Goal: Task Accomplishment & Management: Manage account settings

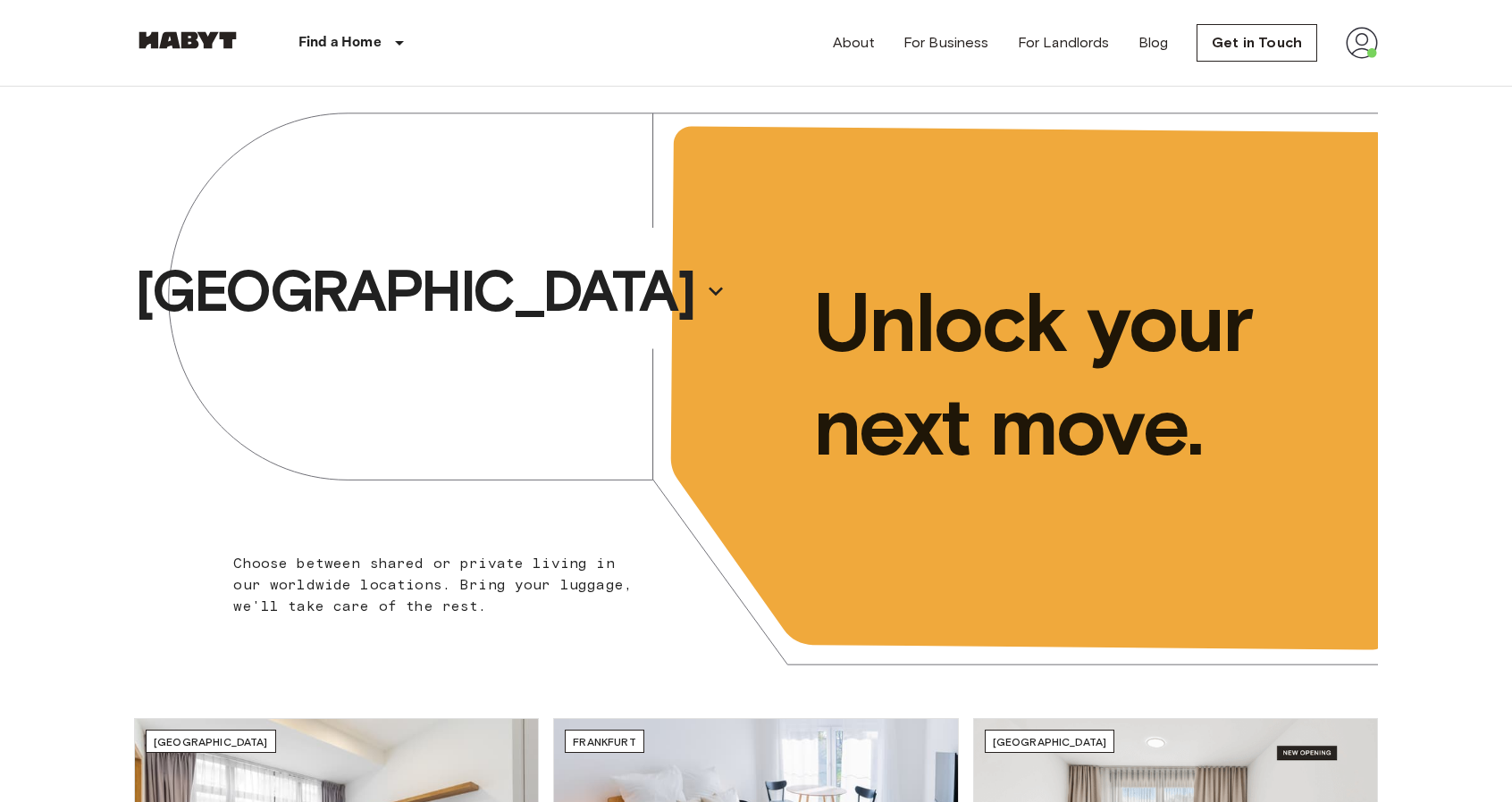
click at [1351, 49] on img at bounding box center [1361, 42] width 32 height 32
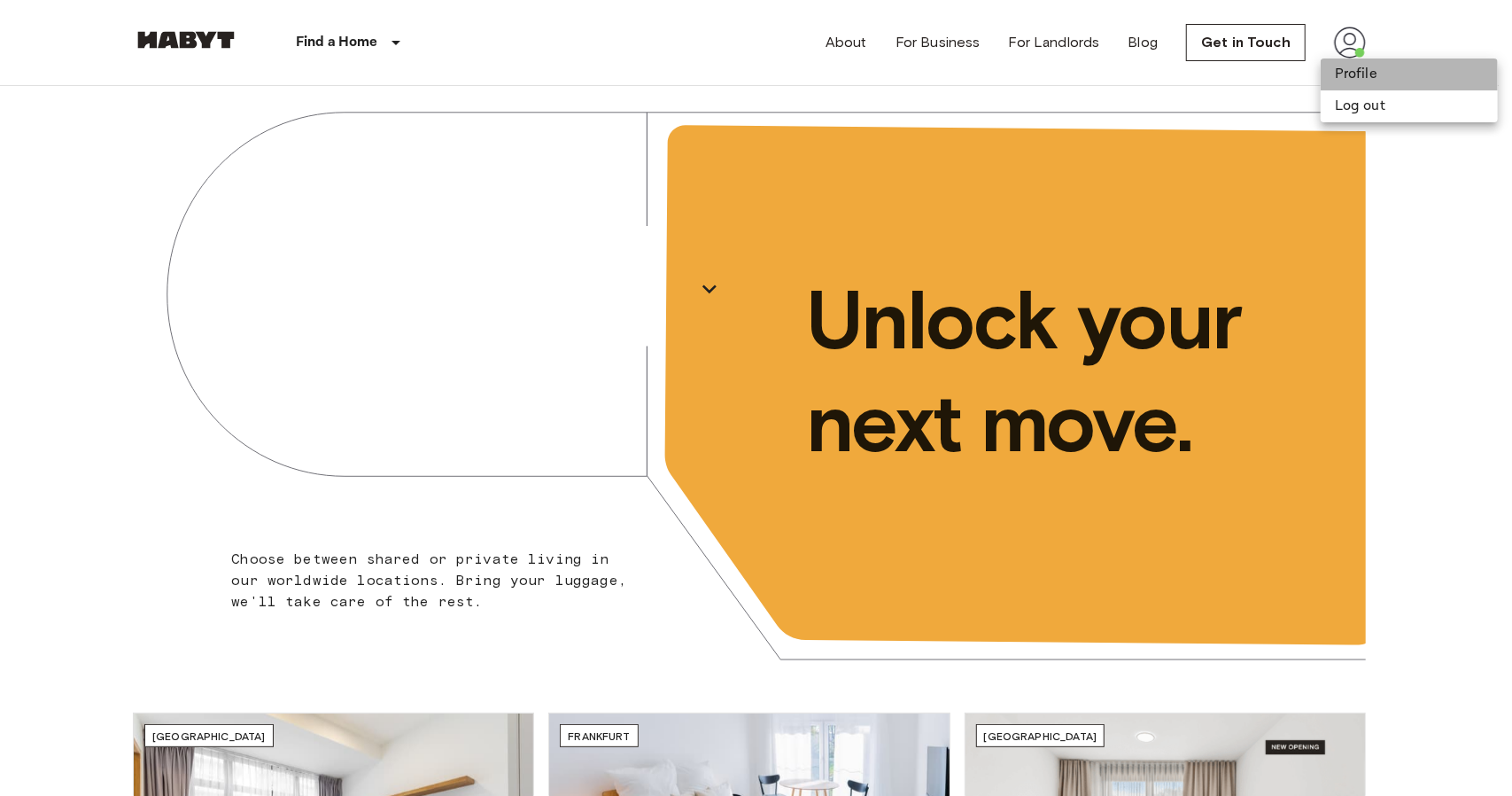
click at [1381, 68] on li "Profile" at bounding box center [1409, 74] width 177 height 32
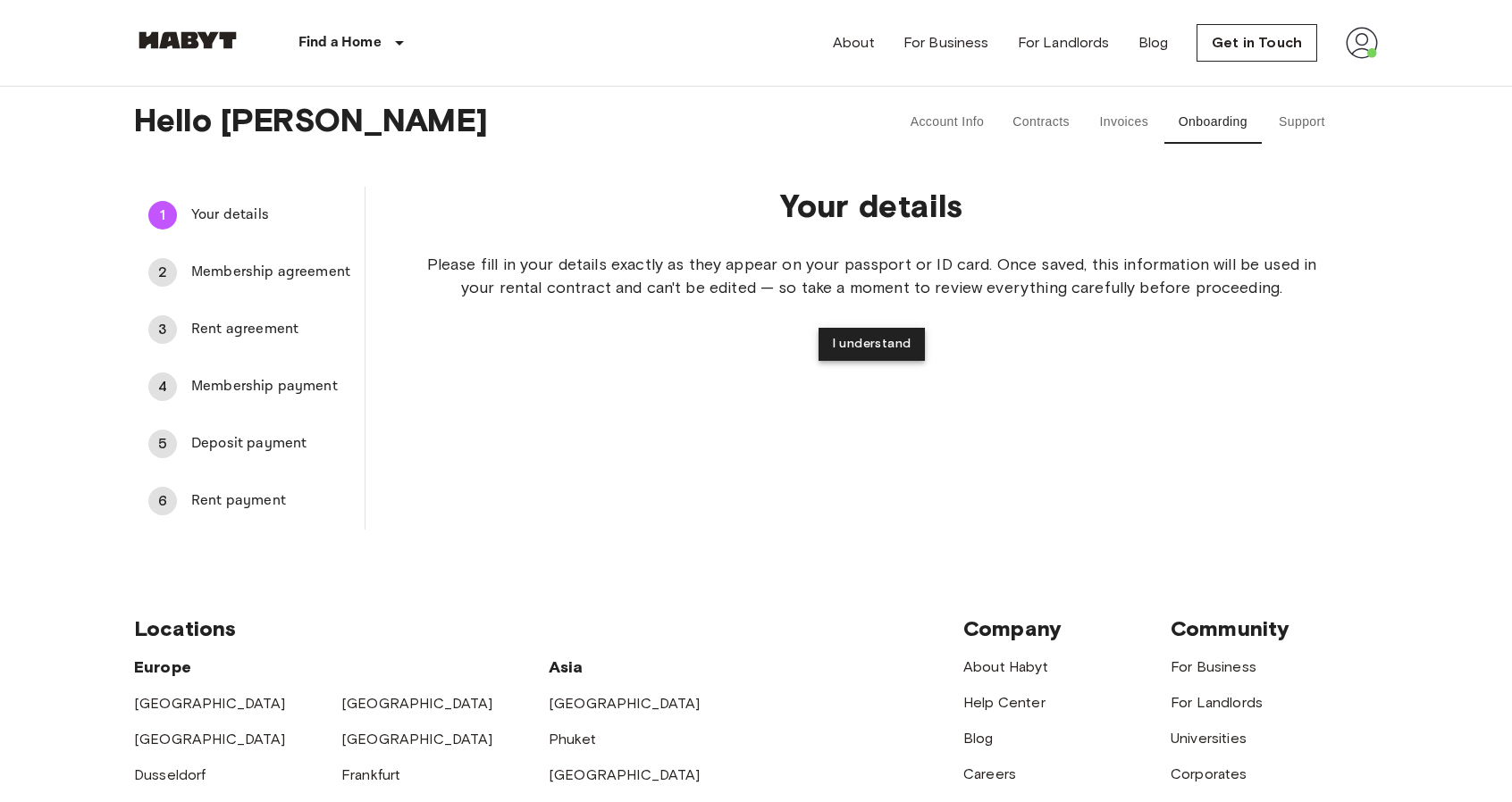
click at [898, 342] on button "I understand" at bounding box center [872, 345] width 107 height 33
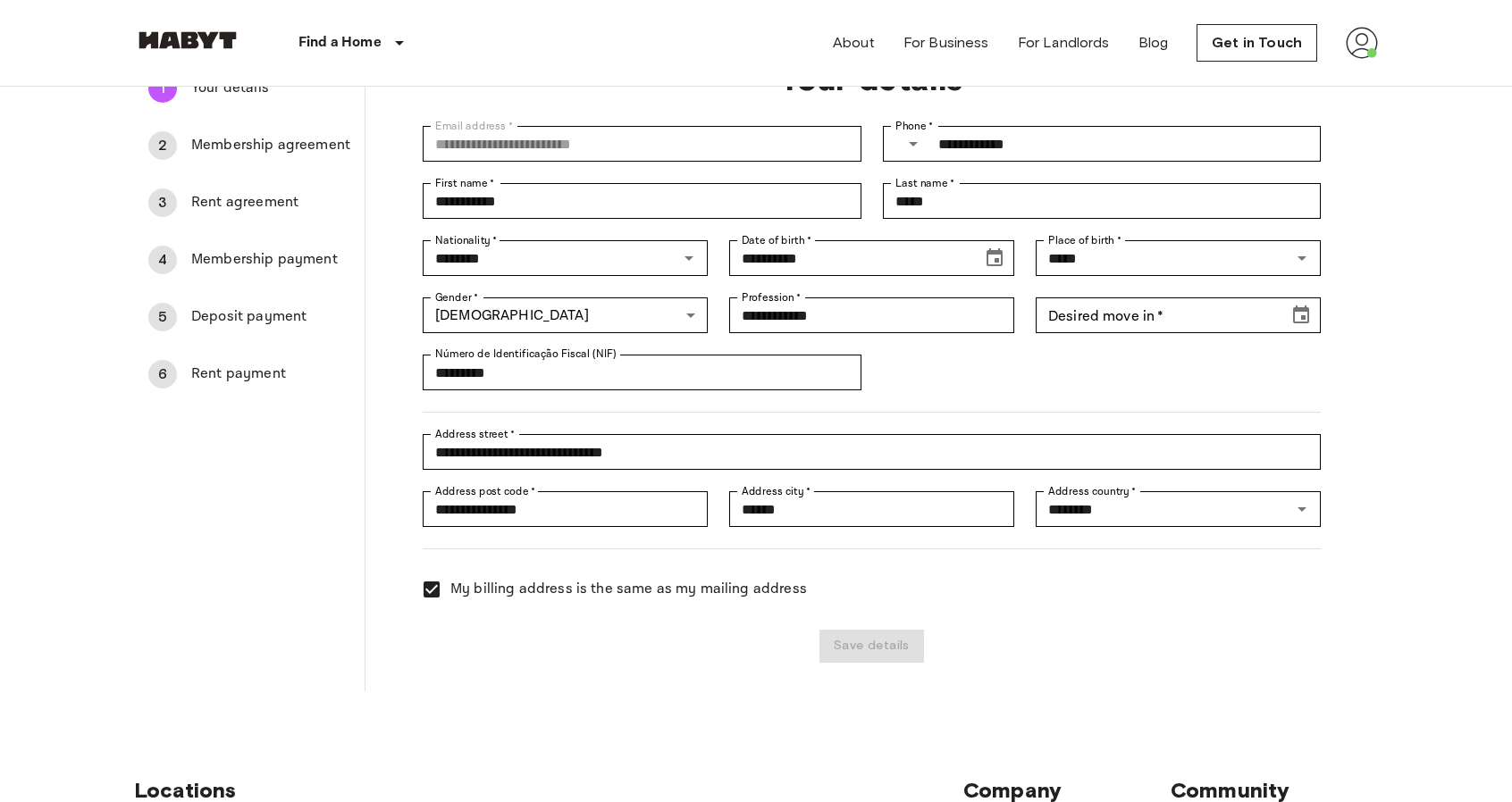
scroll to position [237, 0]
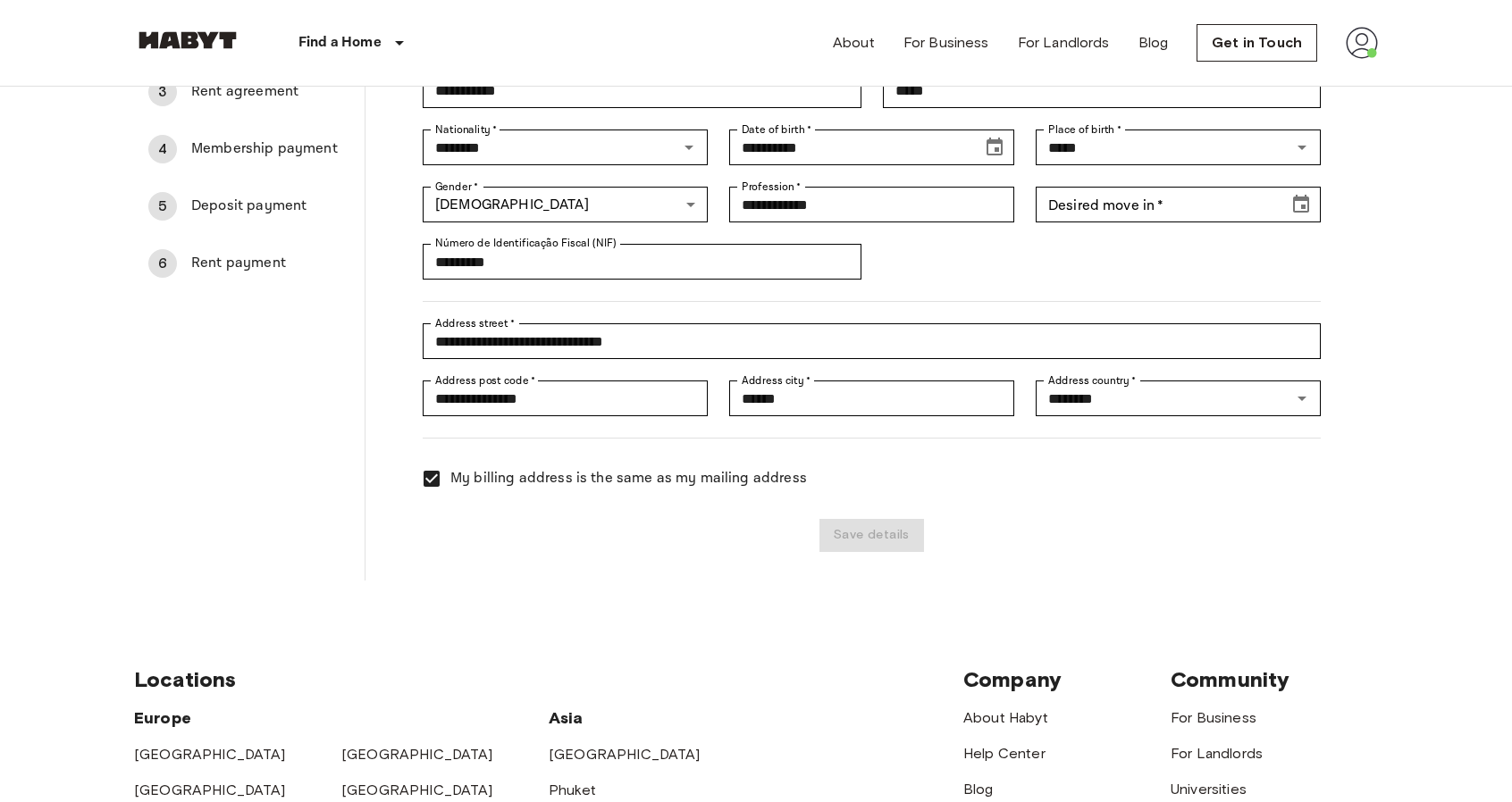
click at [883, 508] on div "Save details" at bounding box center [861, 524] width 920 height 54
drag, startPoint x: 881, startPoint y: 524, endPoint x: 881, endPoint y: 545, distance: 21.0
click at [883, 529] on div "Save details" at bounding box center [861, 524] width 920 height 54
click at [885, 549] on div "Save details" at bounding box center [861, 524] width 920 height 54
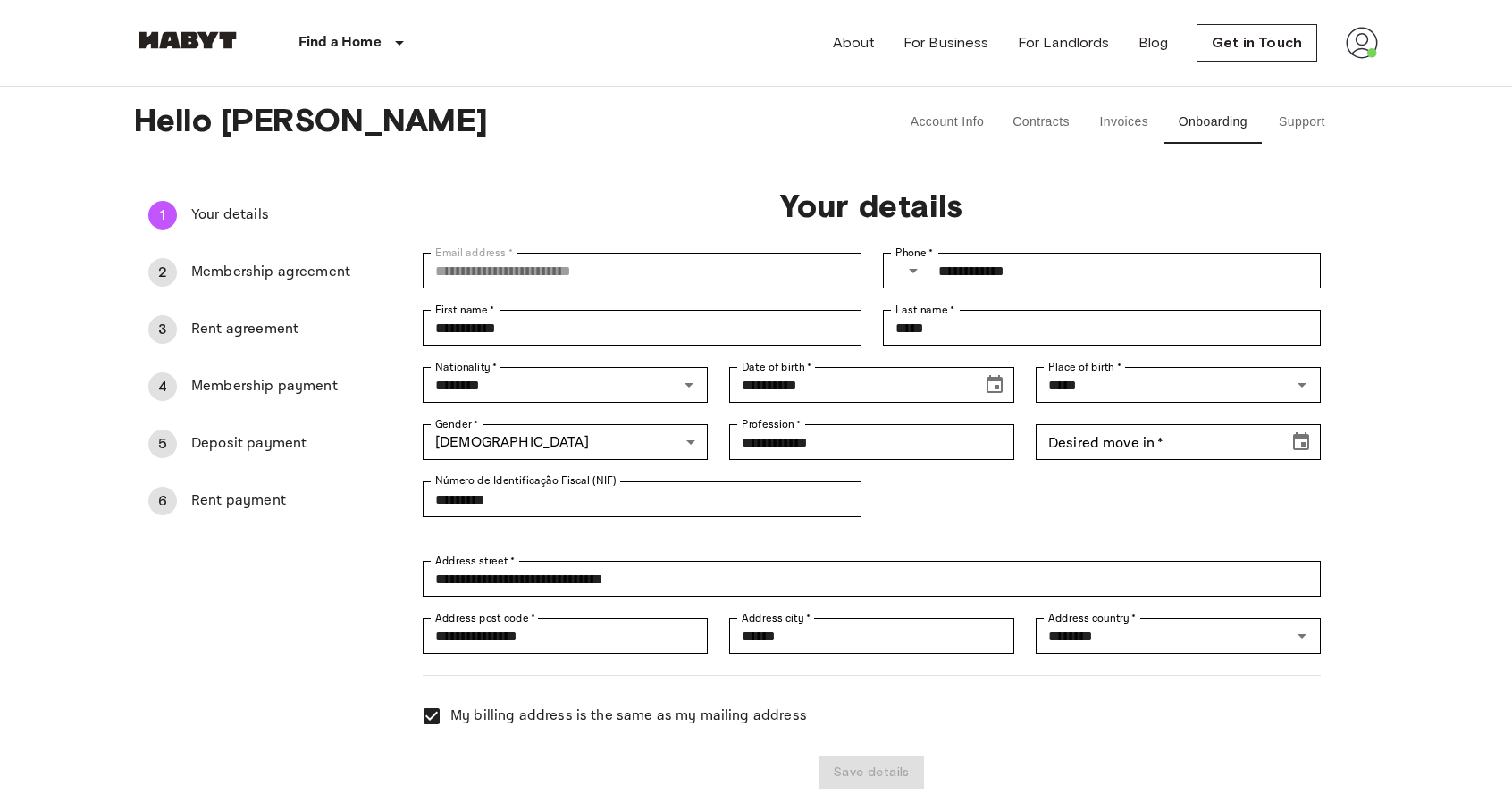
click at [304, 278] on span "Membership agreement" at bounding box center [270, 271] width 159 height 21
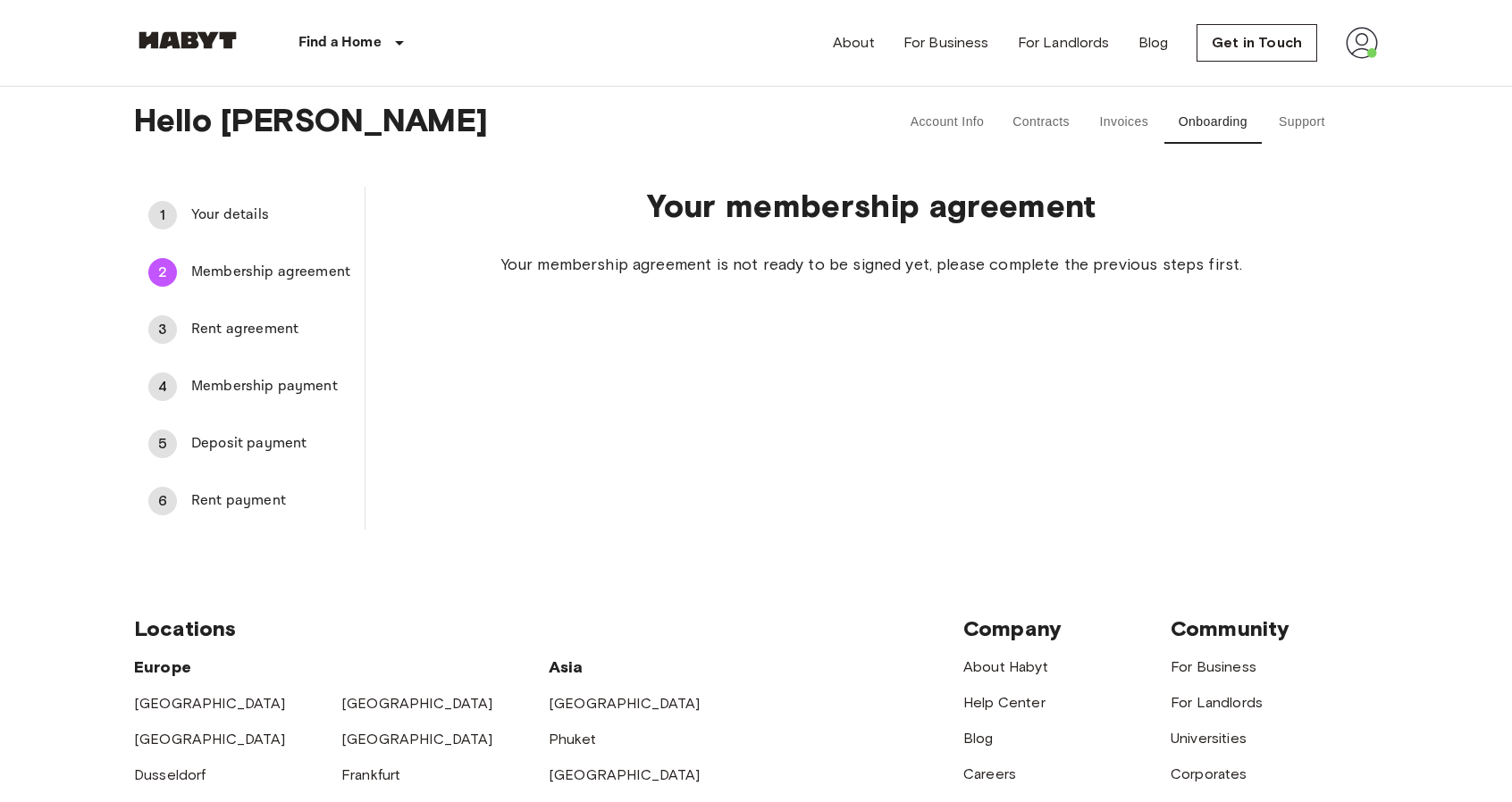
click at [292, 297] on li "2 Membership agreement" at bounding box center [248, 272] width 230 height 57
click at [288, 332] on span "Rent agreement" at bounding box center [270, 329] width 159 height 21
click at [279, 366] on div "4 Membership payment" at bounding box center [248, 387] width 230 height 43
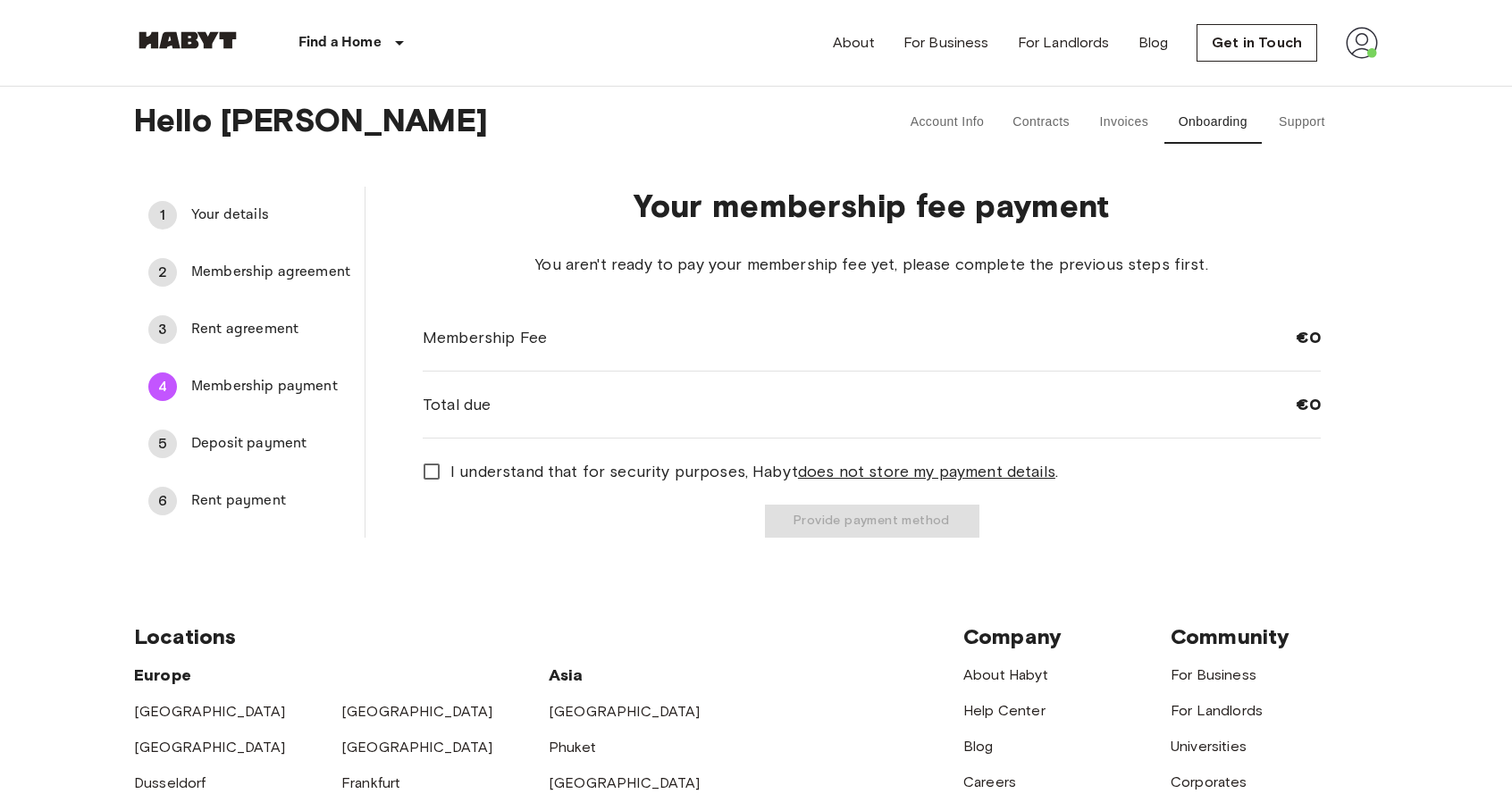
click at [277, 436] on span "Deposit payment" at bounding box center [270, 444] width 159 height 21
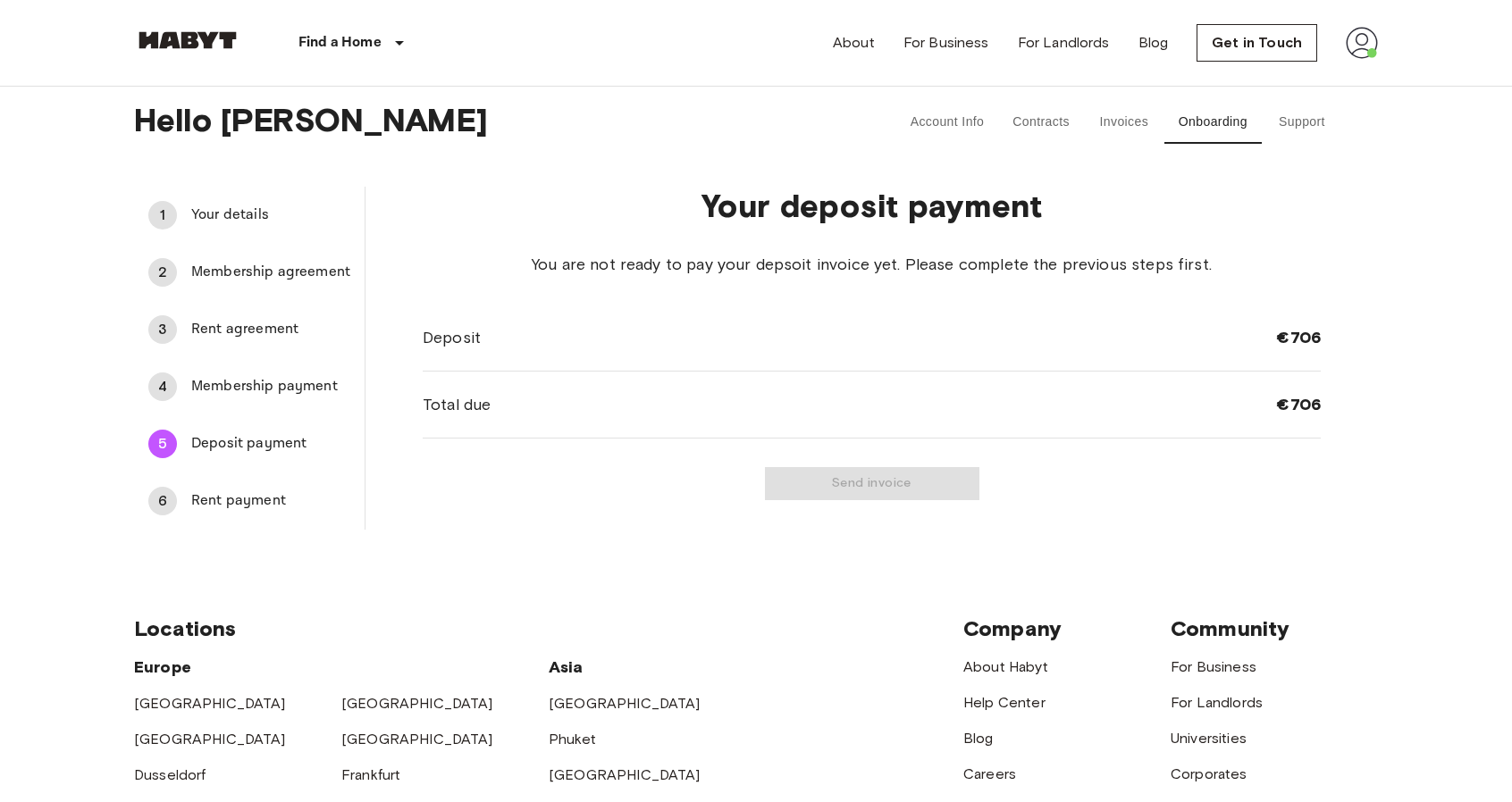
click at [273, 487] on div "6 Rent payment" at bounding box center [248, 500] width 230 height 43
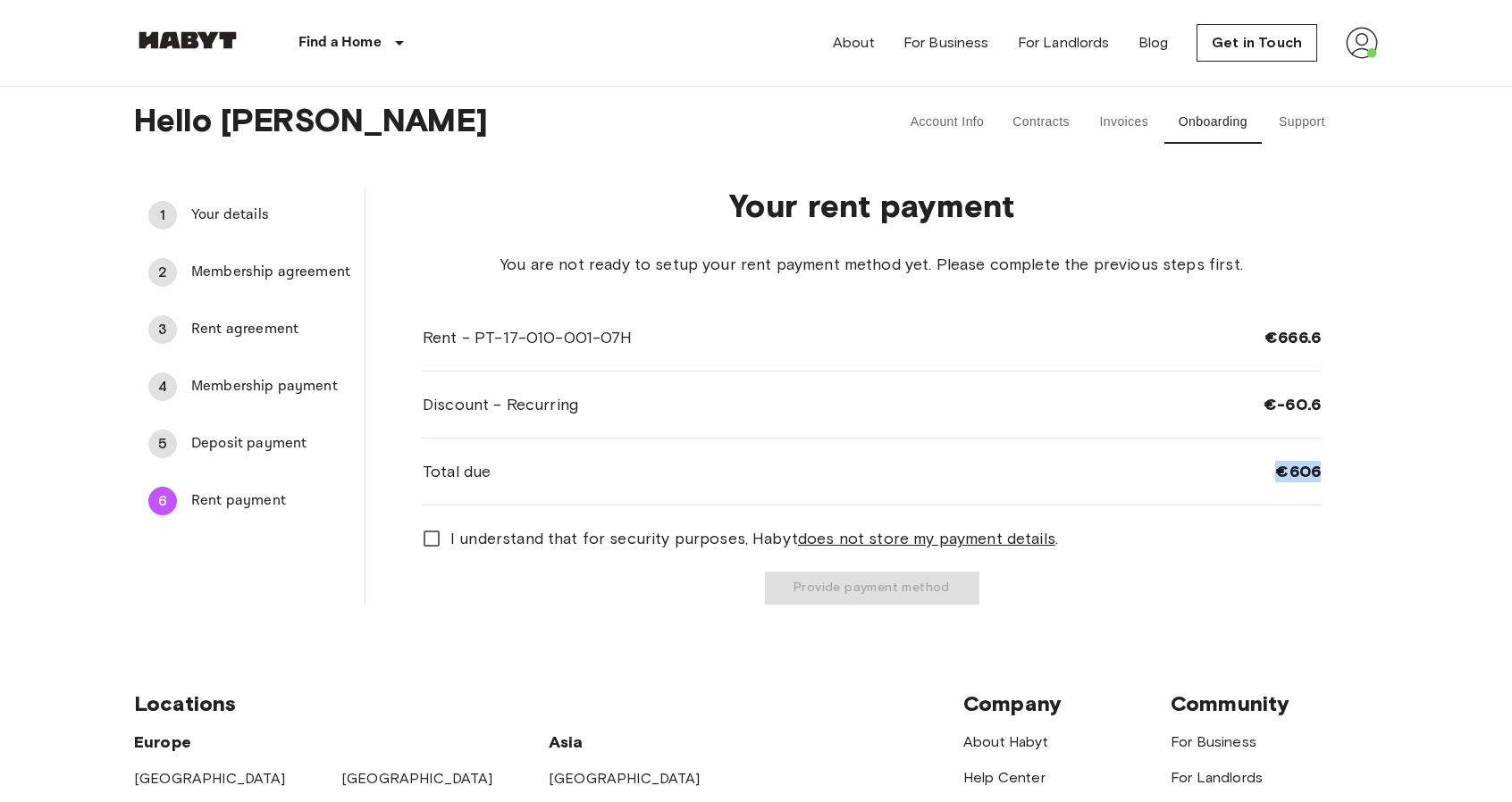
drag, startPoint x: 1341, startPoint y: 481, endPoint x: 1275, endPoint y: 478, distance: 66.1
click at [1275, 478] on div "Your rent payment You are not ready to setup your rent payment method yet. Plea…" at bounding box center [872, 396] width 1012 height 418
drag, startPoint x: 1297, startPoint y: 405, endPoint x: 1251, endPoint y: 392, distance: 47.8
click at [1242, 402] on div "Discount - Recurring €-60.6" at bounding box center [871, 404] width 898 height 67
click at [1426, 342] on body "Find a Home [GEOGRAPHIC_DATA] [GEOGRAPHIC_DATA] [GEOGRAPHIC_DATA] [GEOGRAPHIC_D…" at bounding box center [756, 712] width 1512 height 1425
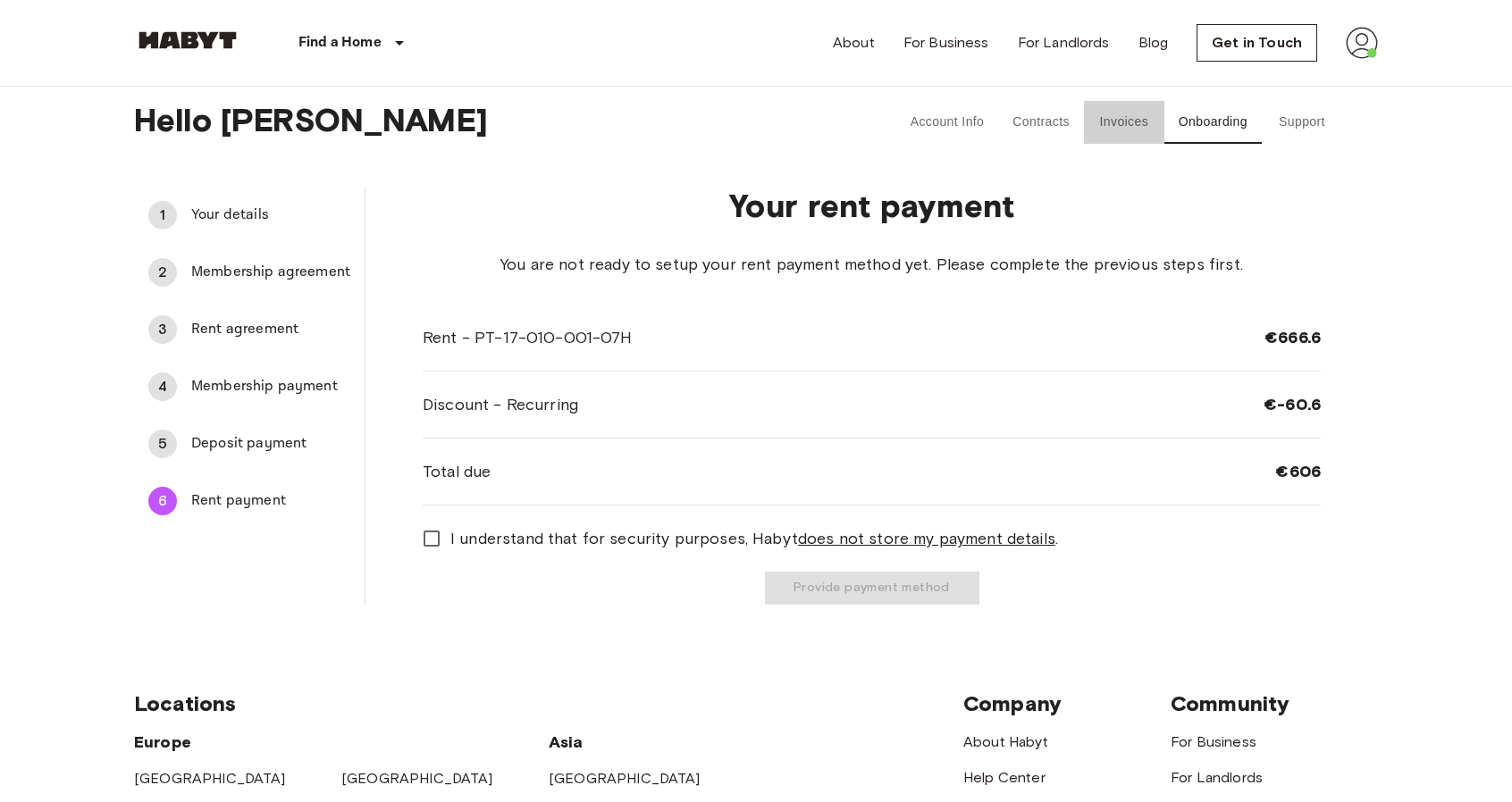
click at [1120, 115] on button "Invoices" at bounding box center [1124, 122] width 81 height 43
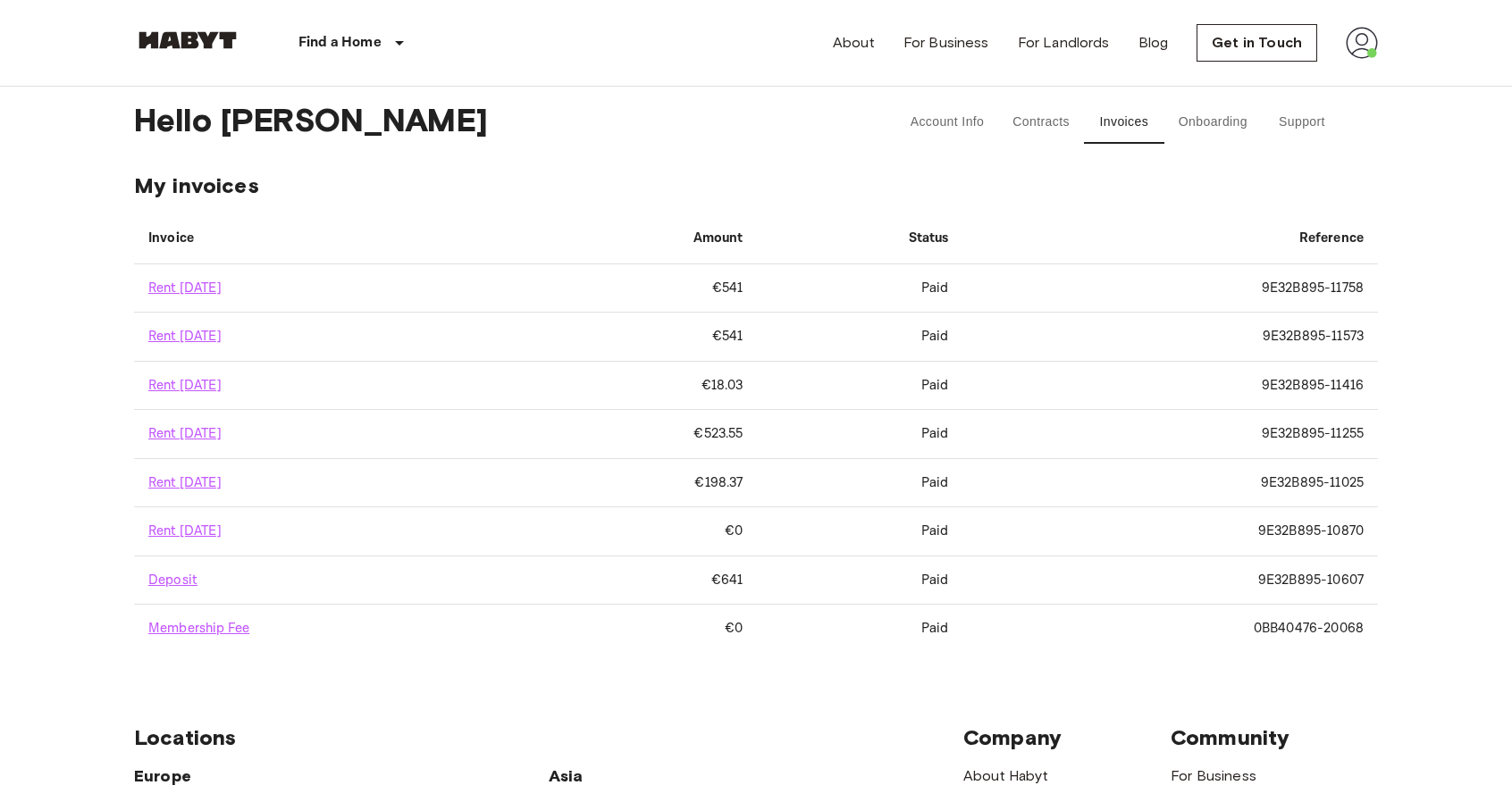
click at [756, 381] on td "€18.03" at bounding box center [639, 386] width 235 height 49
click at [876, 385] on td "Paid" at bounding box center [859, 386] width 205 height 49
